Goal: Task Accomplishment & Management: Complete application form

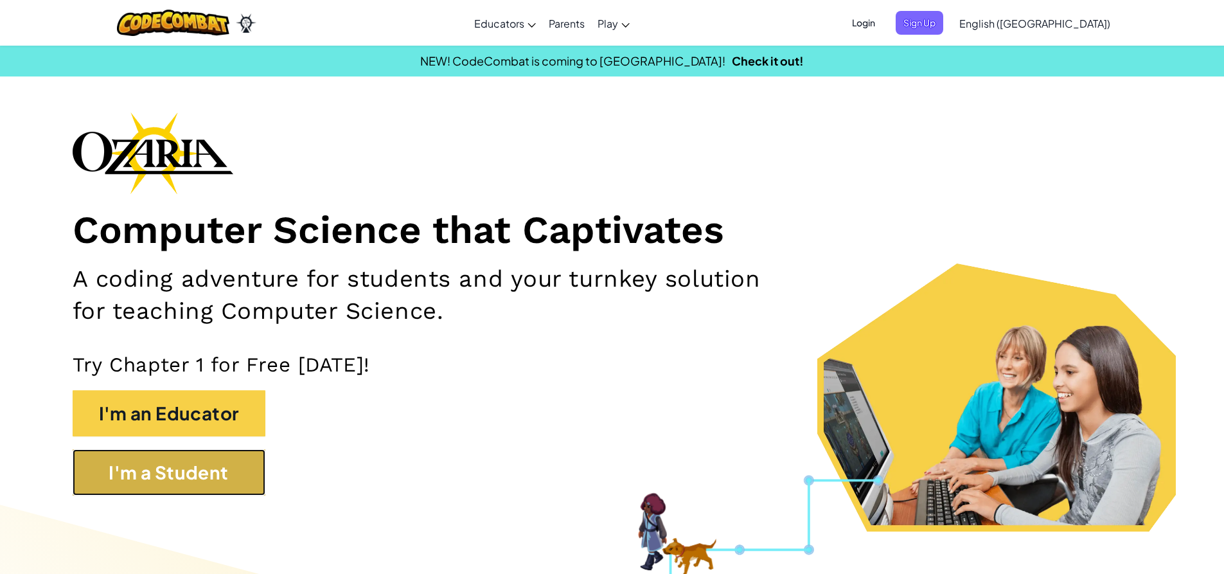
click at [192, 467] on button "I'm a Student" at bounding box center [169, 472] width 193 height 46
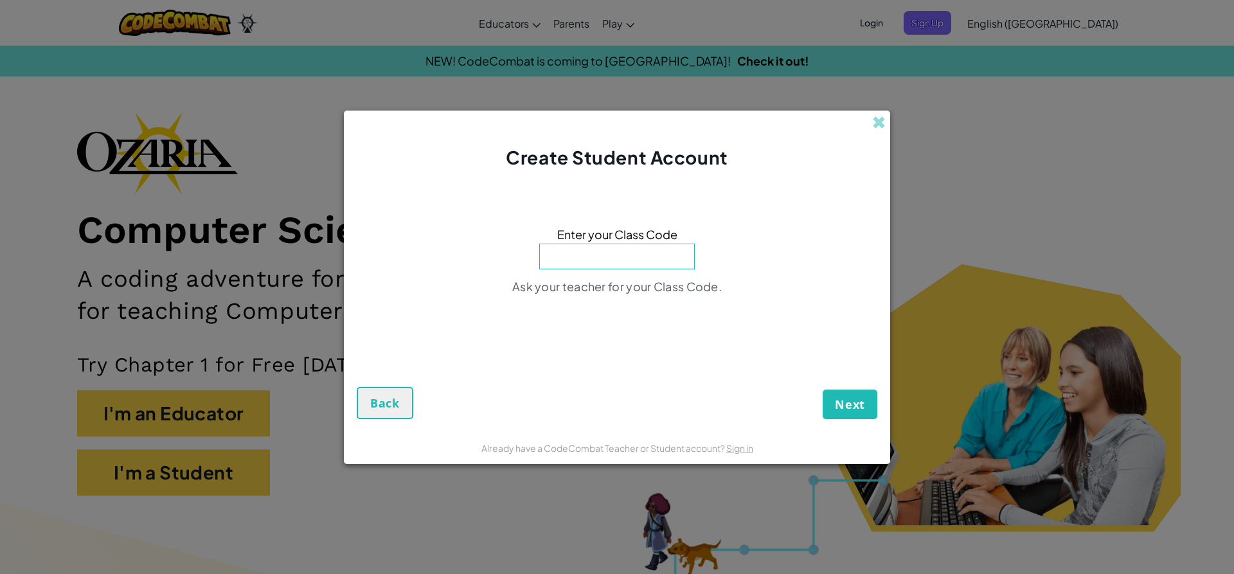
click at [175, 303] on div "Create Student Account Enter your Class Code Ask your teacher for your Class Co…" at bounding box center [617, 287] width 1234 height 574
drag, startPoint x: 303, startPoint y: 67, endPoint x: 402, endPoint y: 165, distance: 139.1
click at [305, 81] on div "Create Student Account Enter your Class Code Ask your teacher for your Class Co…" at bounding box center [617, 287] width 1234 height 574
click at [883, 111] on div "Create Student Account" at bounding box center [617, 141] width 546 height 60
click at [873, 120] on div "Create Student Account" at bounding box center [617, 141] width 546 height 60
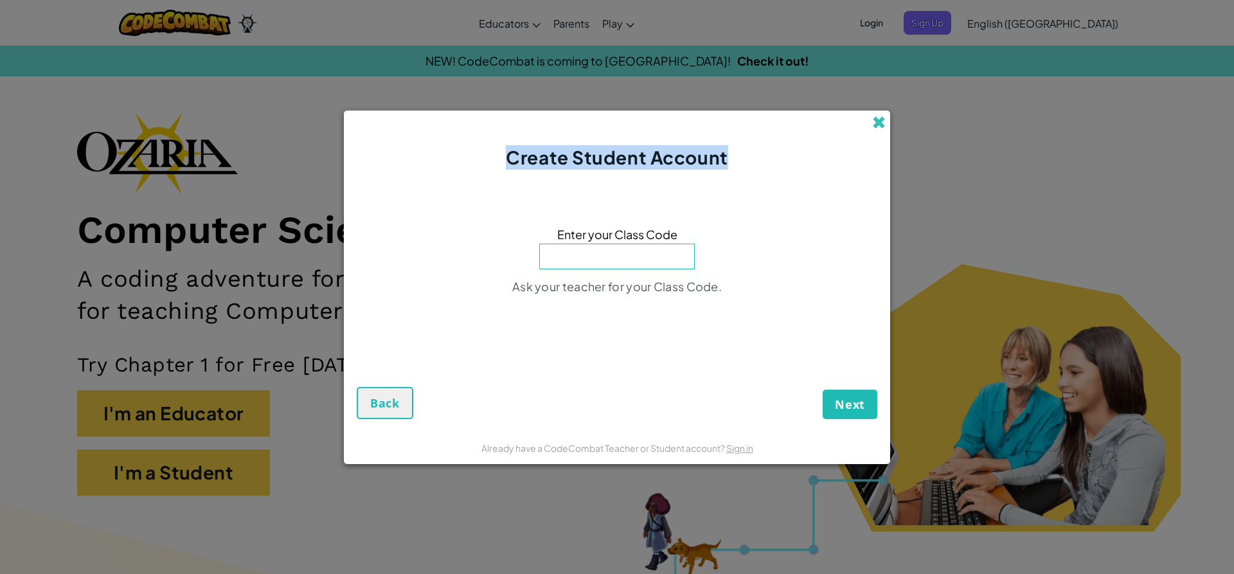
click at [874, 121] on span at bounding box center [878, 122] width 13 height 13
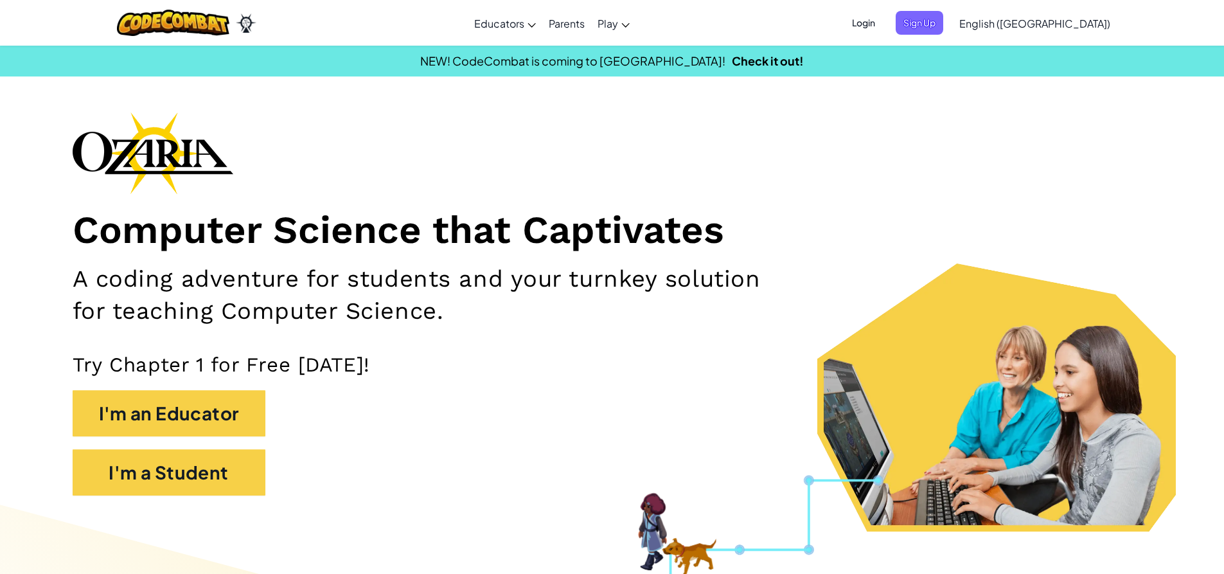
click at [883, 19] on span "Login" at bounding box center [864, 23] width 39 height 24
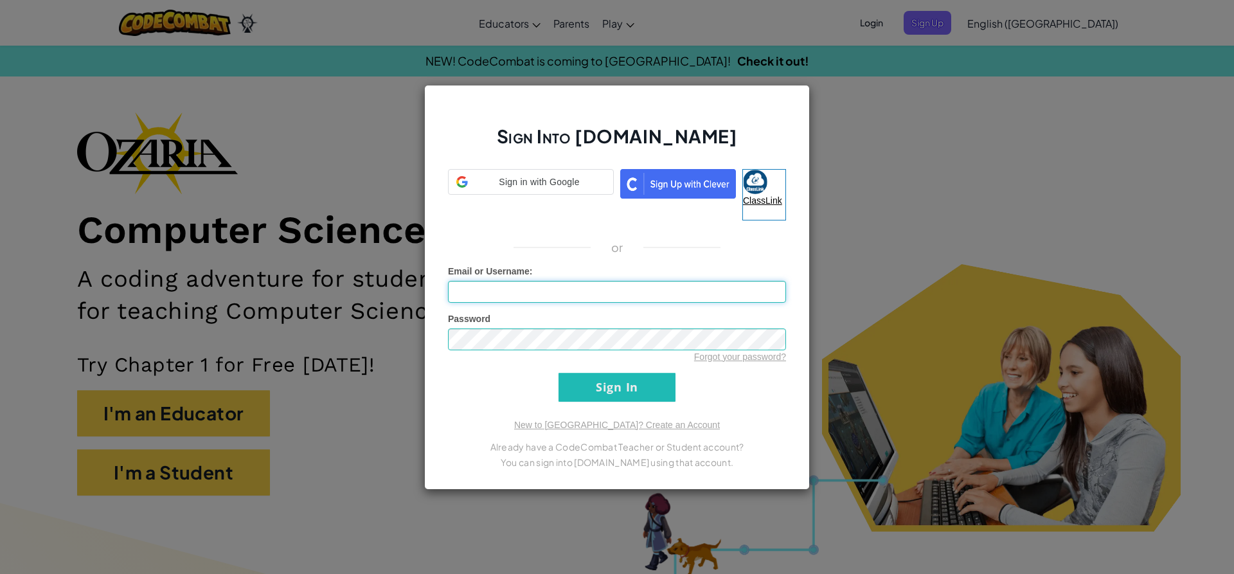
type input "[EMAIL_ADDRESS][DOMAIN_NAME]"
